Goal: Task Accomplishment & Management: Manage account settings

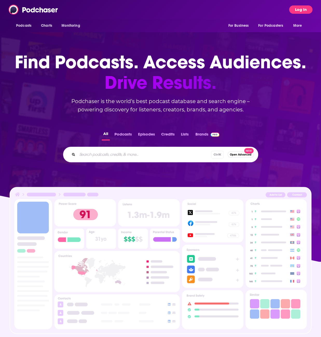
click at [299, 9] on button "Log In" at bounding box center [300, 9] width 23 height 8
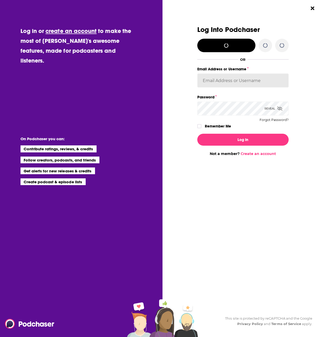
type input "[PERSON_NAME][EMAIL_ADDRESS][PERSON_NAME][DOMAIN_NAME]"
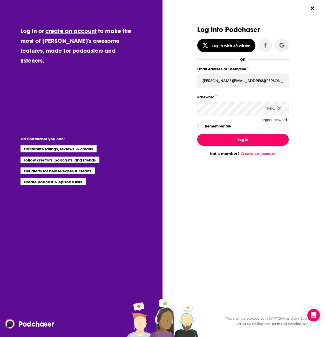
click at [257, 143] on button "Log In" at bounding box center [242, 140] width 91 height 12
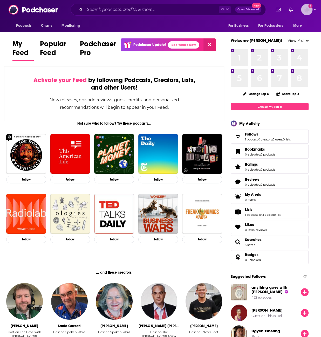
click at [314, 10] on icon "Show profile menu" at bounding box center [315, 9] width 2 height 3
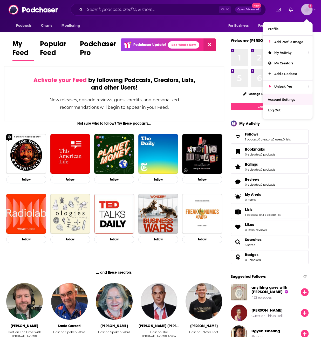
click at [279, 100] on span "Account Settings" at bounding box center [281, 100] width 27 height 4
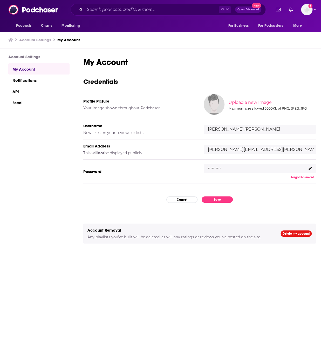
click at [227, 150] on input "[PERSON_NAME][EMAIL_ADDRESS][PERSON_NAME][DOMAIN_NAME]" at bounding box center [260, 149] width 112 height 9
click at [230, 151] on input "[PERSON_NAME][EMAIL_ADDRESS][PERSON_NAME][DOMAIN_NAME]" at bounding box center [260, 149] width 112 height 9
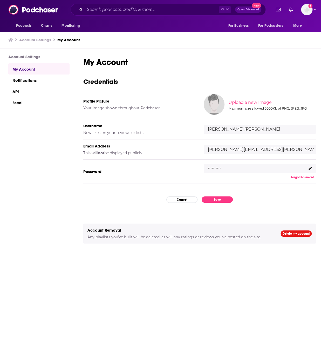
click at [230, 151] on input "[PERSON_NAME][EMAIL_ADDRESS][PERSON_NAME][DOMAIN_NAME]" at bounding box center [260, 149] width 112 height 9
type input "F"
click at [191, 202] on button "Cancel" at bounding box center [181, 199] width 31 height 6
